Goal: Information Seeking & Learning: Understand process/instructions

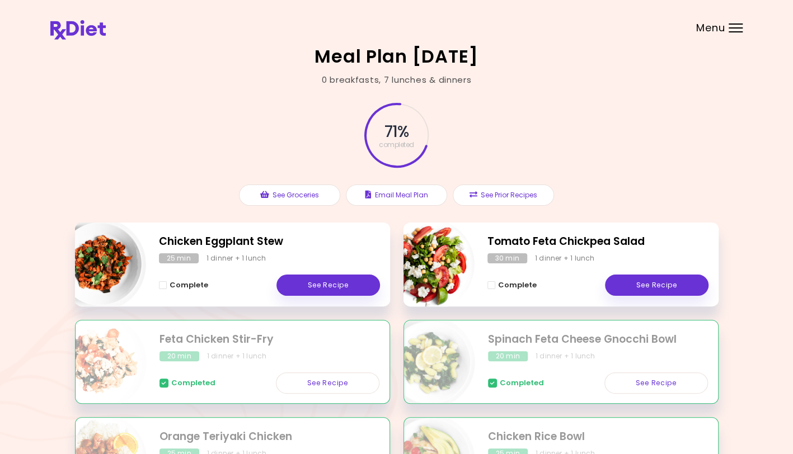
click at [438, 274] on img "Info - Tomato Feta Chickpea Salad" at bounding box center [428, 264] width 93 height 93
select select "*"
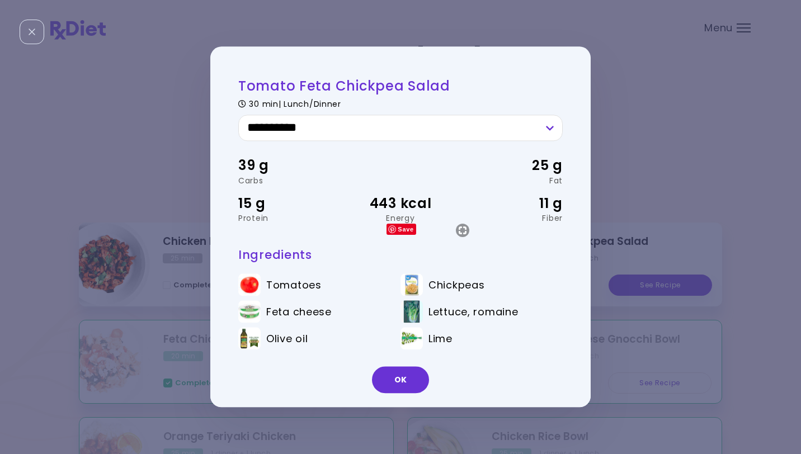
click at [398, 384] on button "OK" at bounding box center [400, 380] width 57 height 27
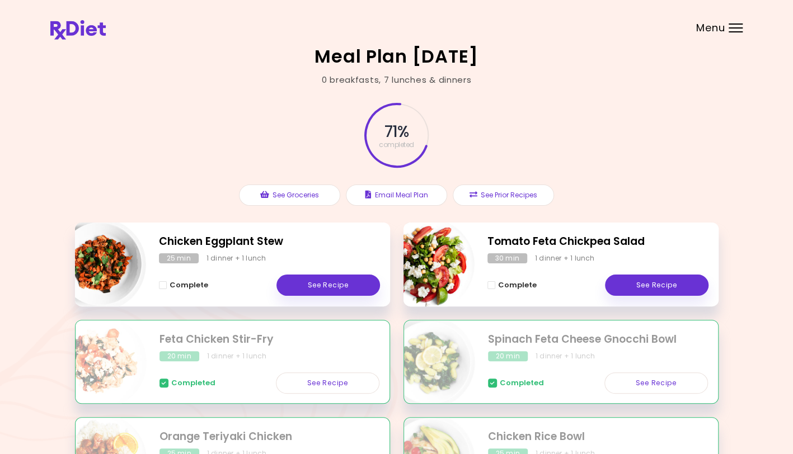
click at [734, 31] on div "Menu" at bounding box center [736, 28] width 14 height 9
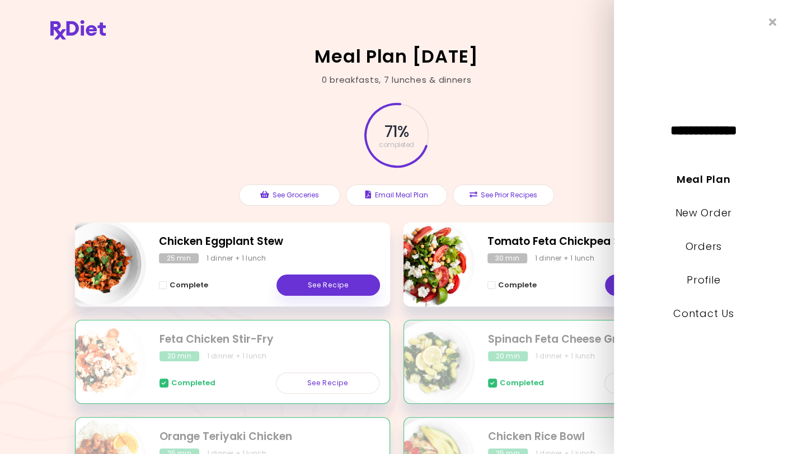
click at [704, 182] on link "Meal Plan" at bounding box center [703, 179] width 54 height 14
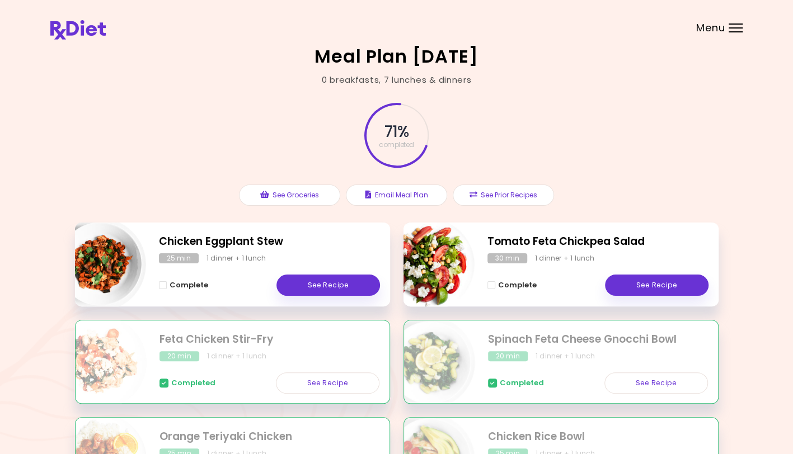
click at [668, 287] on link "See Recipe" at bounding box center [657, 285] width 104 height 21
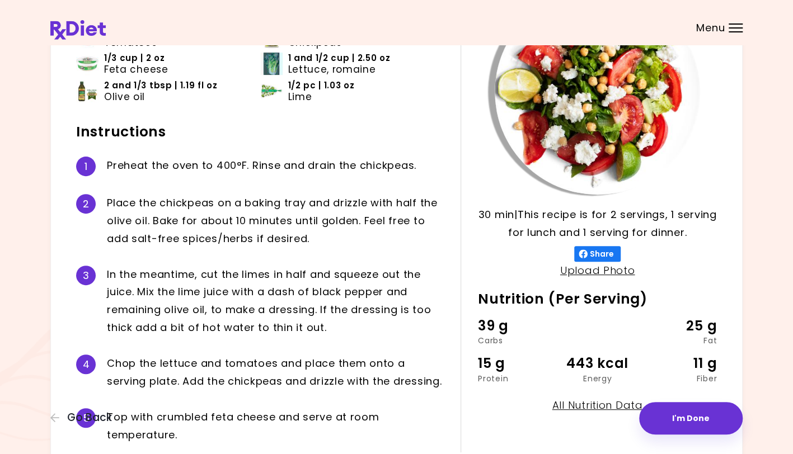
scroll to position [157, 0]
